Goal: Task Accomplishment & Management: Manage account settings

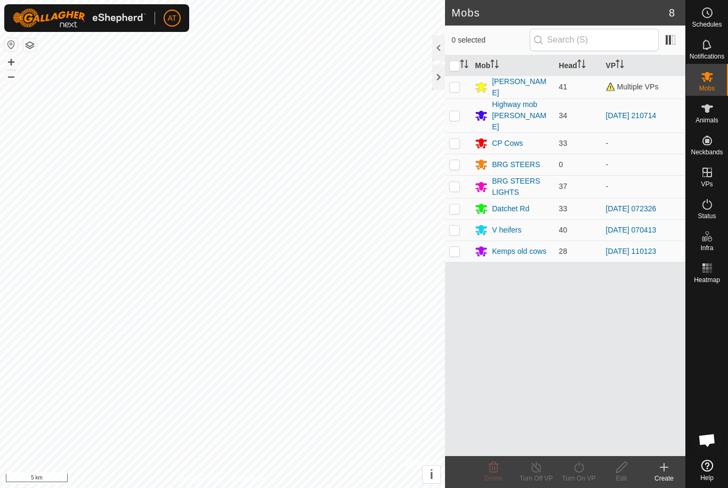
click at [458, 84] on p-checkbox at bounding box center [454, 87] width 11 height 9
checkbox input "true"
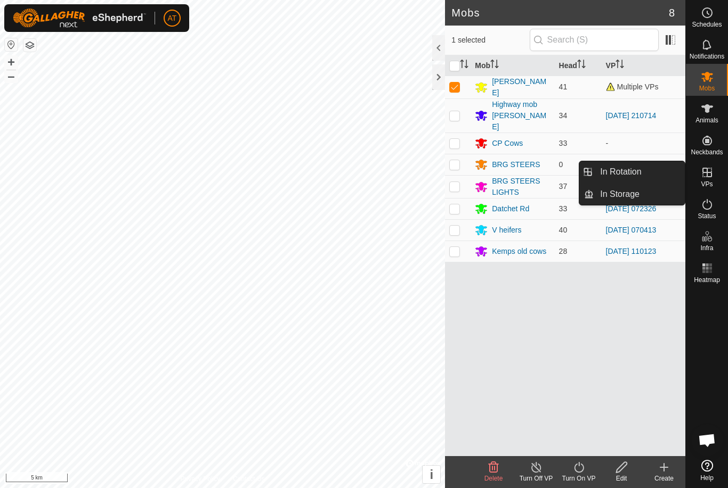
click at [650, 170] on link "In Rotation" at bounding box center [638, 171] width 91 height 21
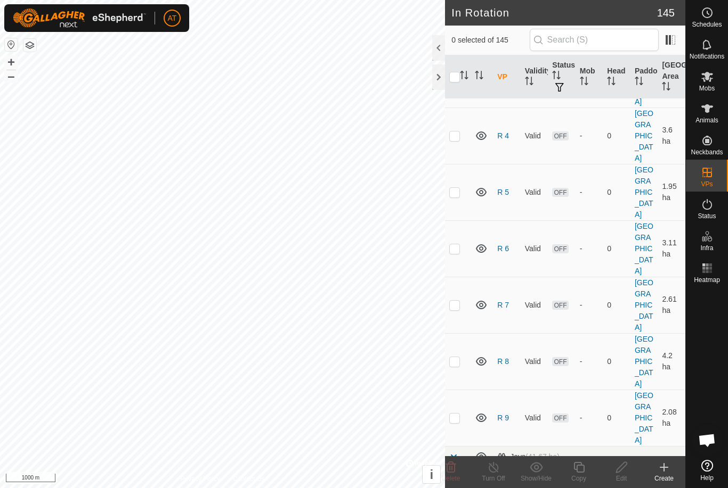
scroll to position [4284, 0]
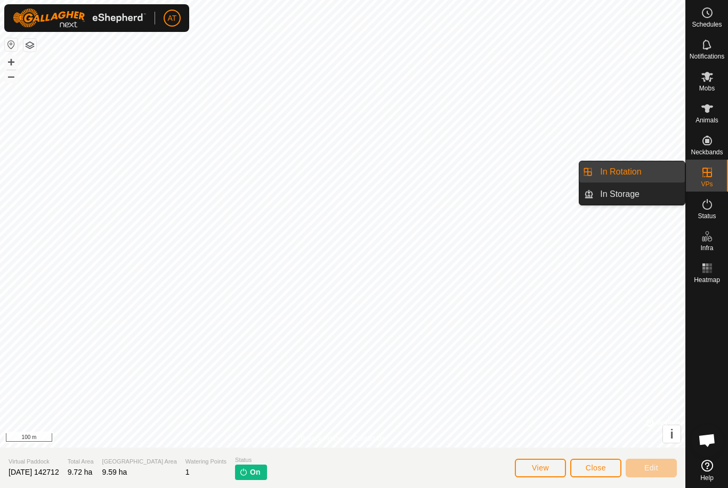
click at [649, 171] on link "In Rotation" at bounding box center [638, 171] width 91 height 21
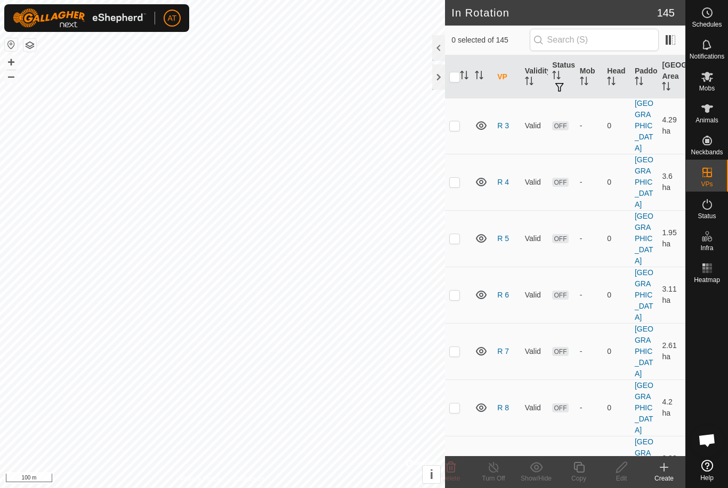
scroll to position [4240, 0]
checkbox input "true"
click at [497, 463] on icon at bounding box center [493, 467] width 13 height 13
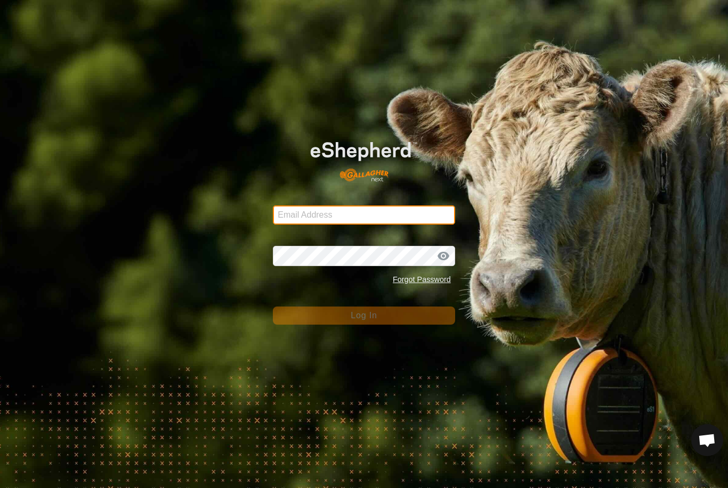
click at [386, 216] on input "Email Address" at bounding box center [364, 215] width 182 height 19
type input "[PERSON_NAME][EMAIL_ADDRESS][DOMAIN_NAME]"
click at [364, 316] on button "Log In" at bounding box center [364, 316] width 182 height 18
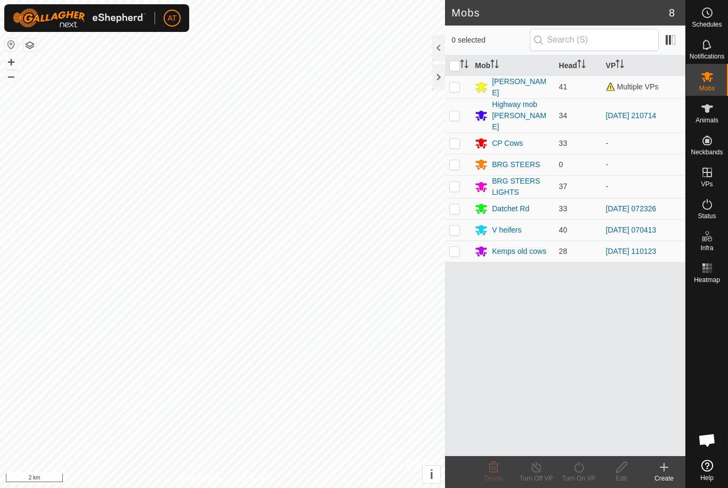
click at [459, 92] on td at bounding box center [458, 87] width 26 height 23
checkbox input "true"
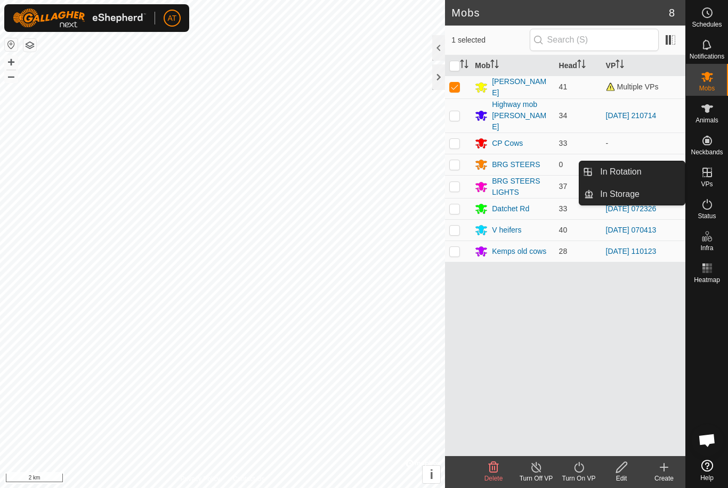
click at [658, 173] on link "In Rotation" at bounding box center [638, 171] width 91 height 21
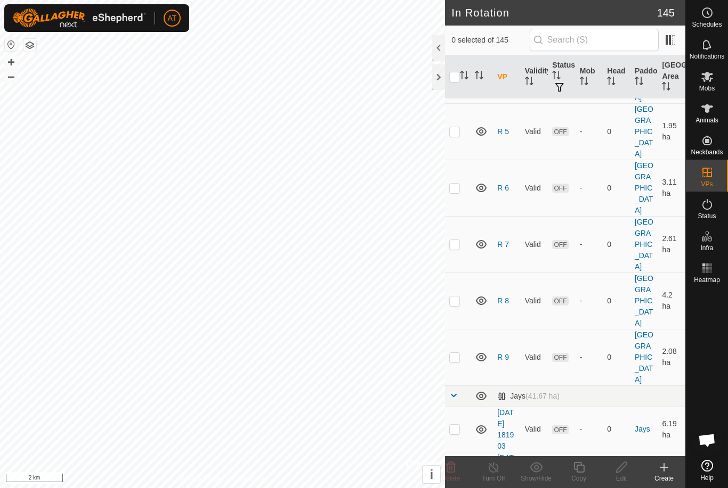
scroll to position [4281, 0]
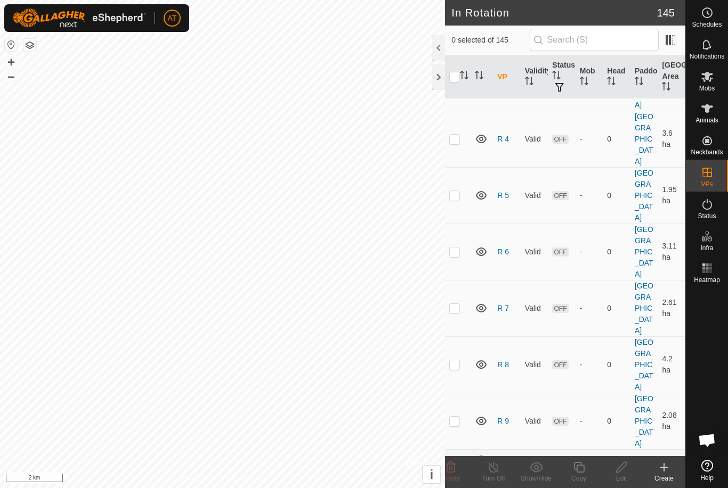
checkbox input "true"
click at [493, 470] on icon at bounding box center [493, 467] width 13 height 13
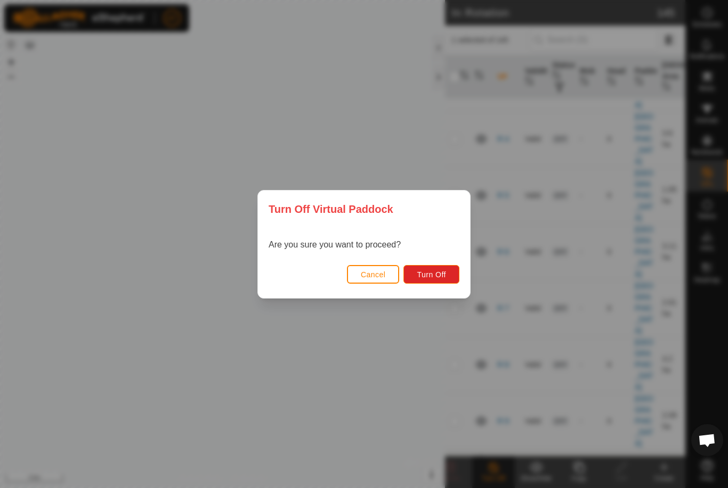
click at [437, 272] on span "Turn Off" at bounding box center [431, 275] width 29 height 9
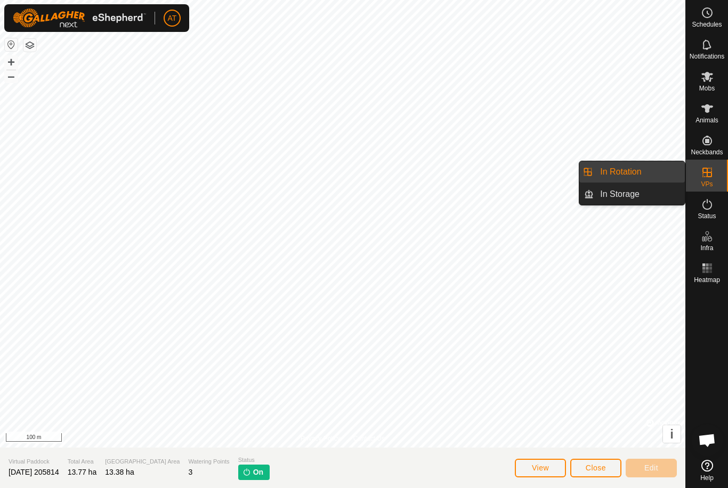
click at [657, 196] on link "In Storage" at bounding box center [638, 194] width 91 height 21
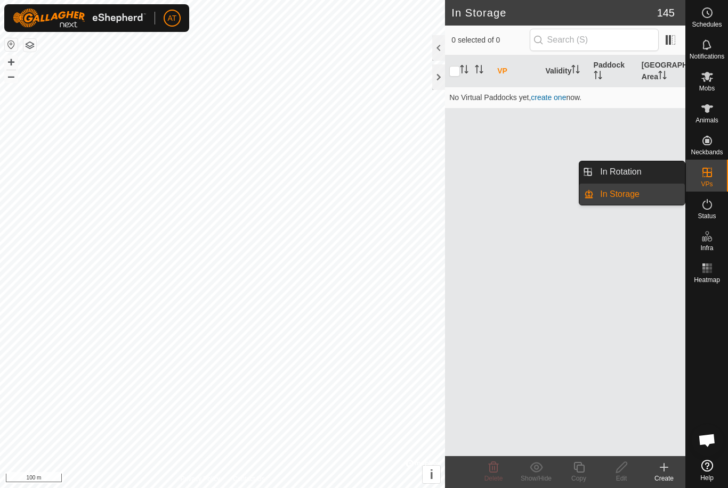
click at [664, 173] on link "In Rotation" at bounding box center [638, 171] width 91 height 21
